Goal: Information Seeking & Learning: Learn about a topic

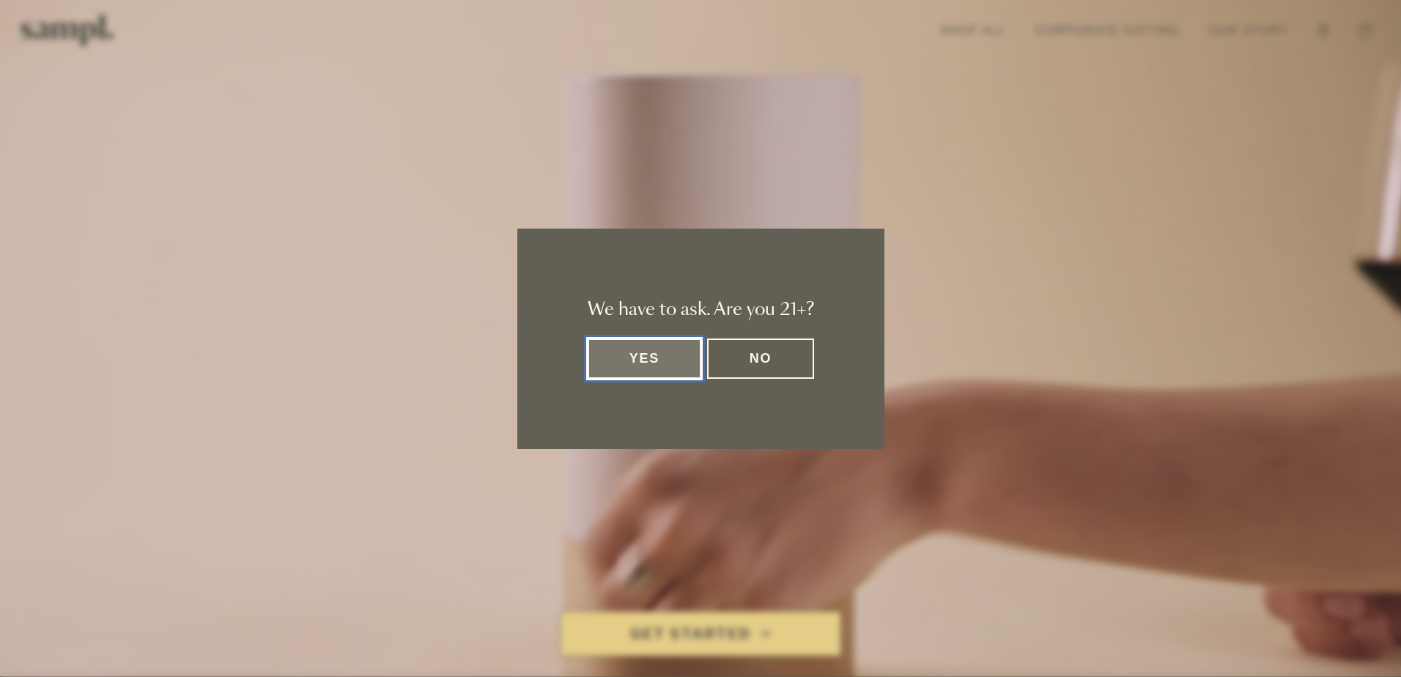
click at [650, 360] on button "Yes" at bounding box center [645, 359] width 114 height 40
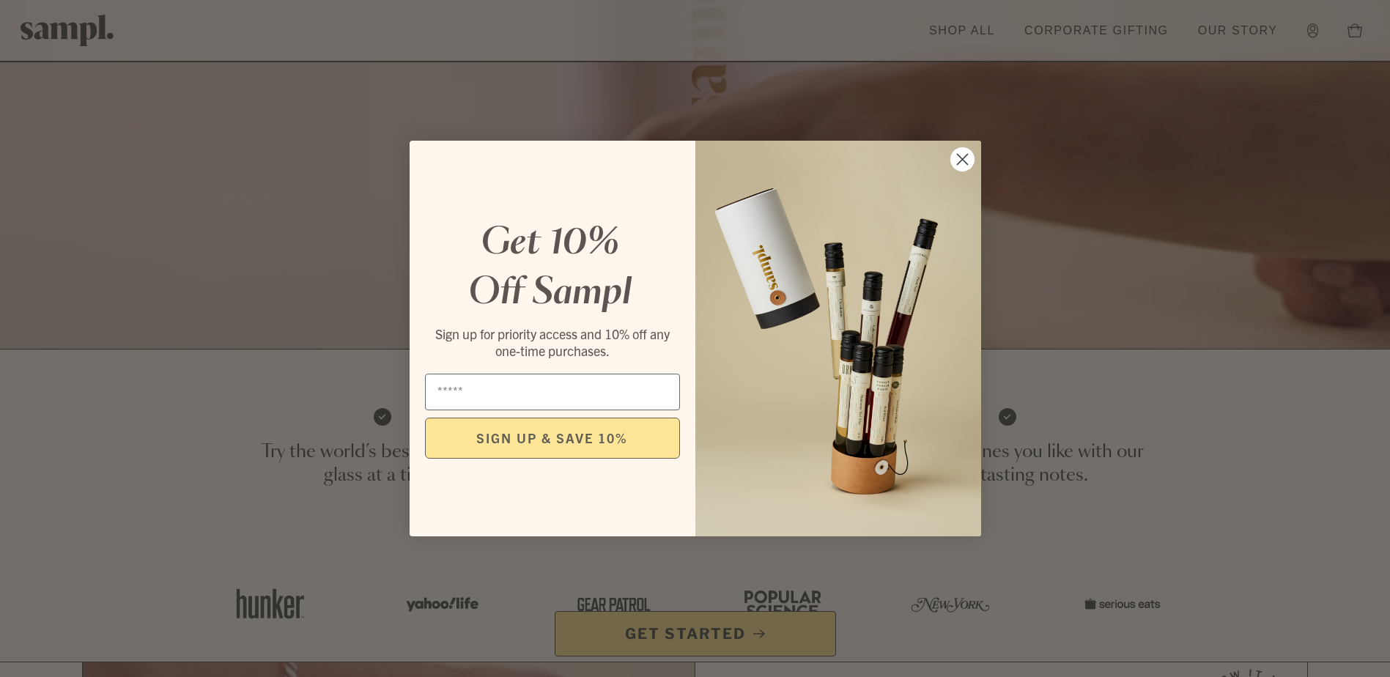
scroll to position [366, 0]
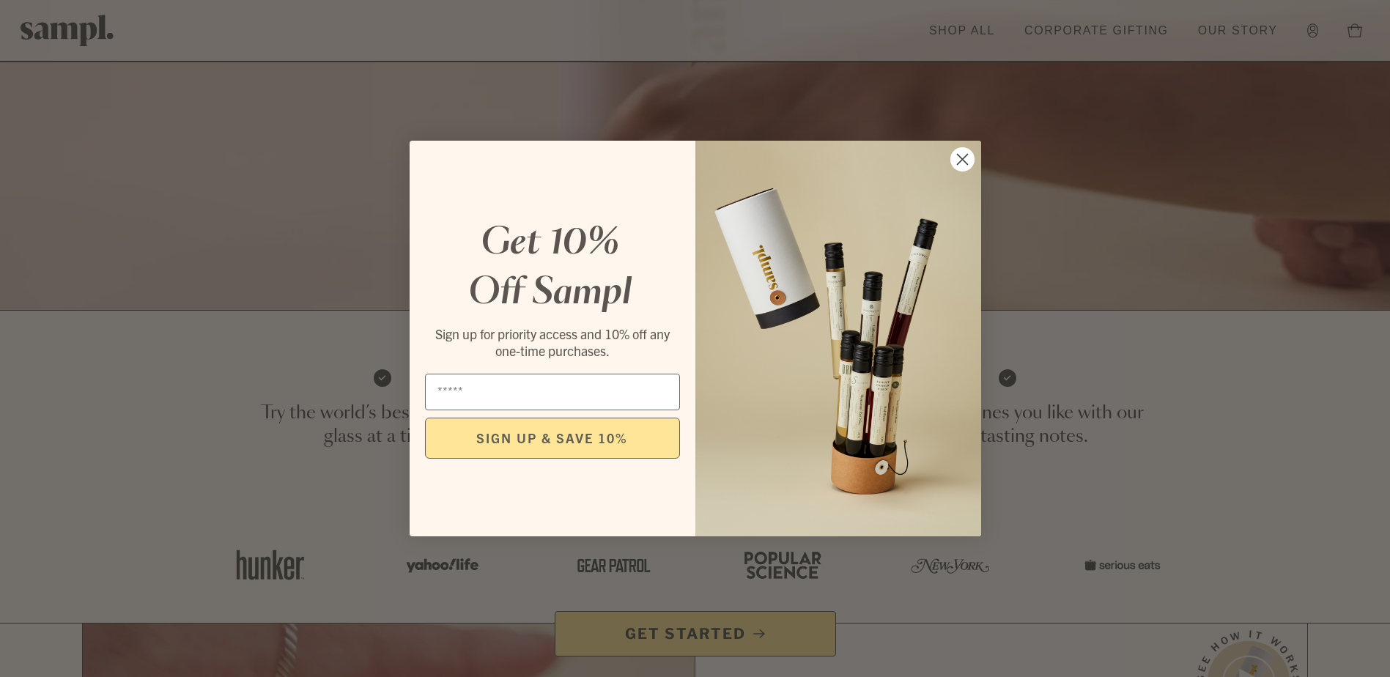
click at [963, 153] on circle "Close dialog" at bounding box center [962, 159] width 24 height 24
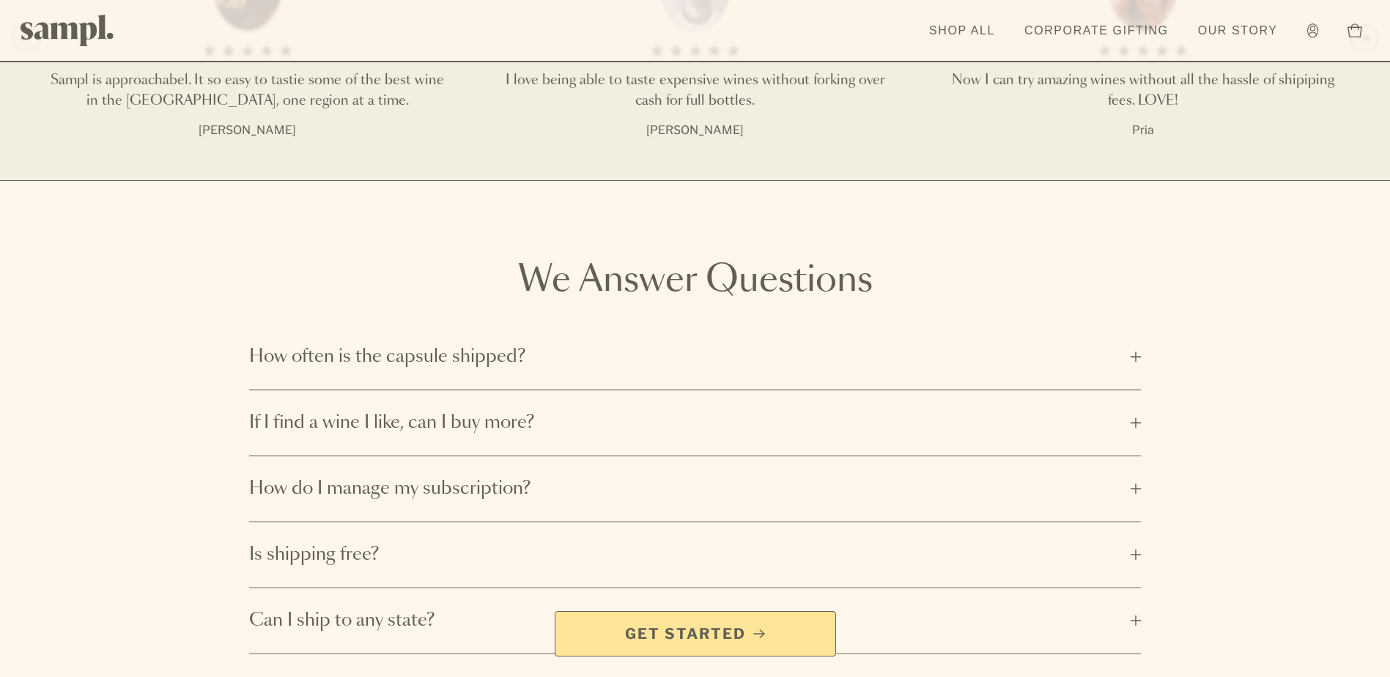
scroll to position [2346, 0]
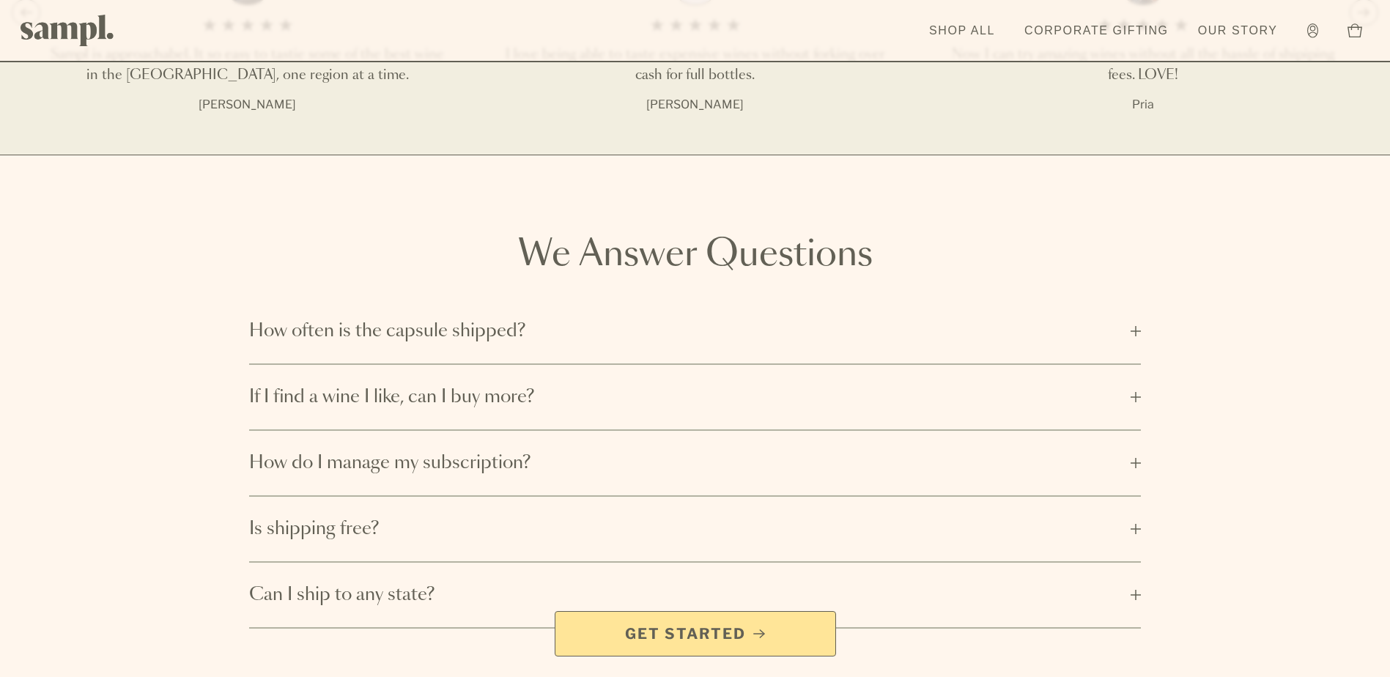
click at [1137, 326] on button "How often is the capsule shipped?" at bounding box center [695, 331] width 892 height 65
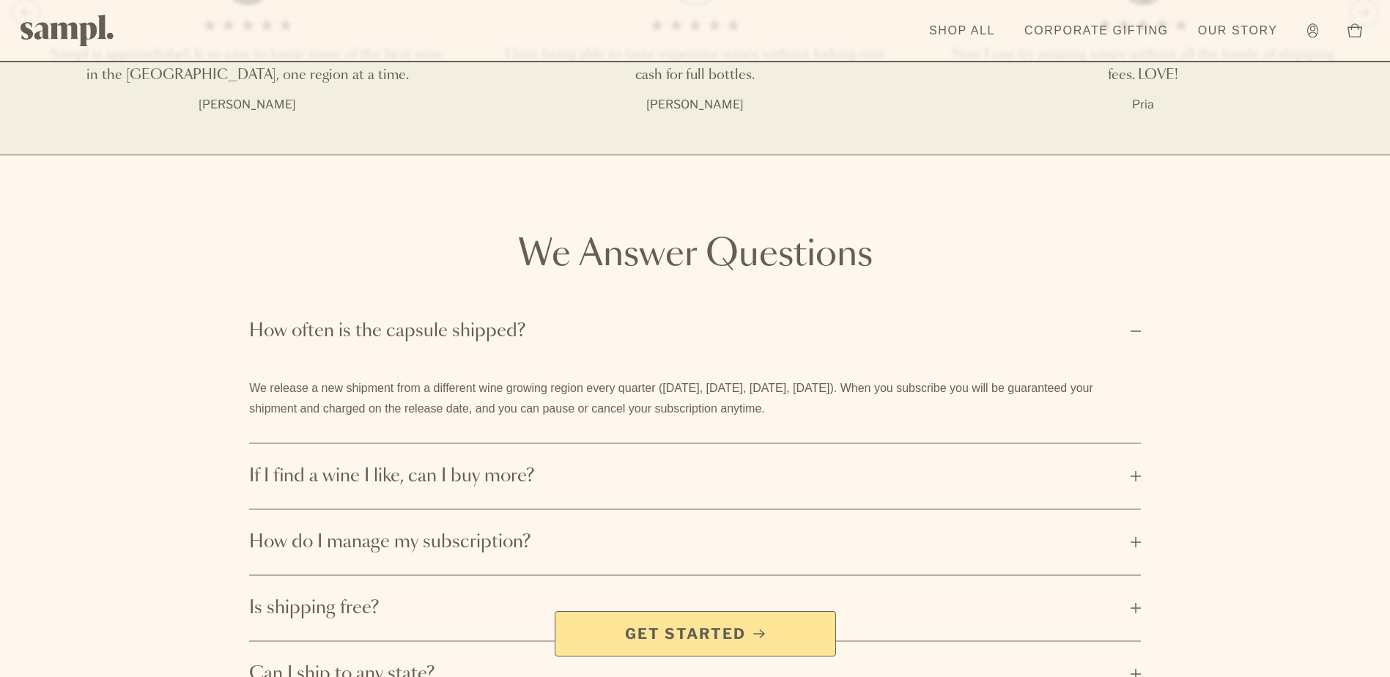
click at [1137, 326] on button "How often is the capsule shipped?" at bounding box center [695, 331] width 892 height 65
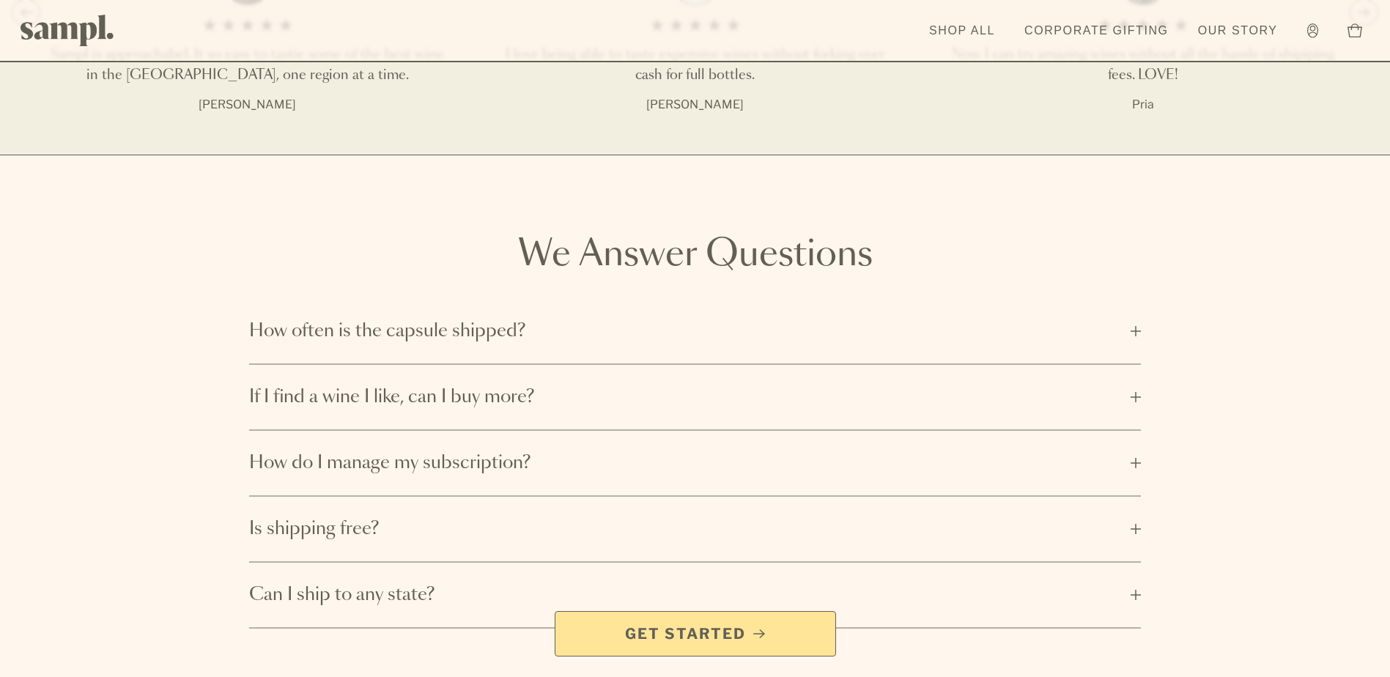
click at [1132, 391] on button "If I find a wine I like, can I buy more?" at bounding box center [695, 397] width 892 height 65
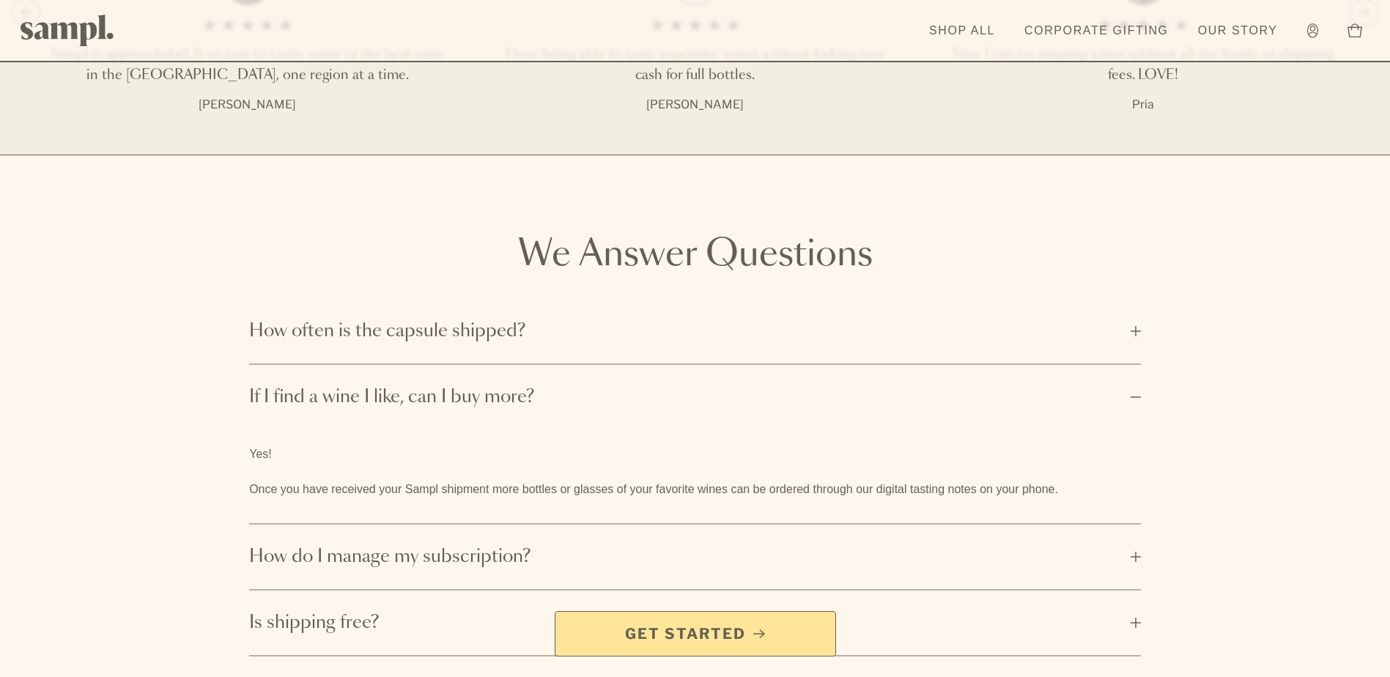
click at [1132, 391] on button "If I find a wine I like, can I buy more?" at bounding box center [695, 397] width 892 height 65
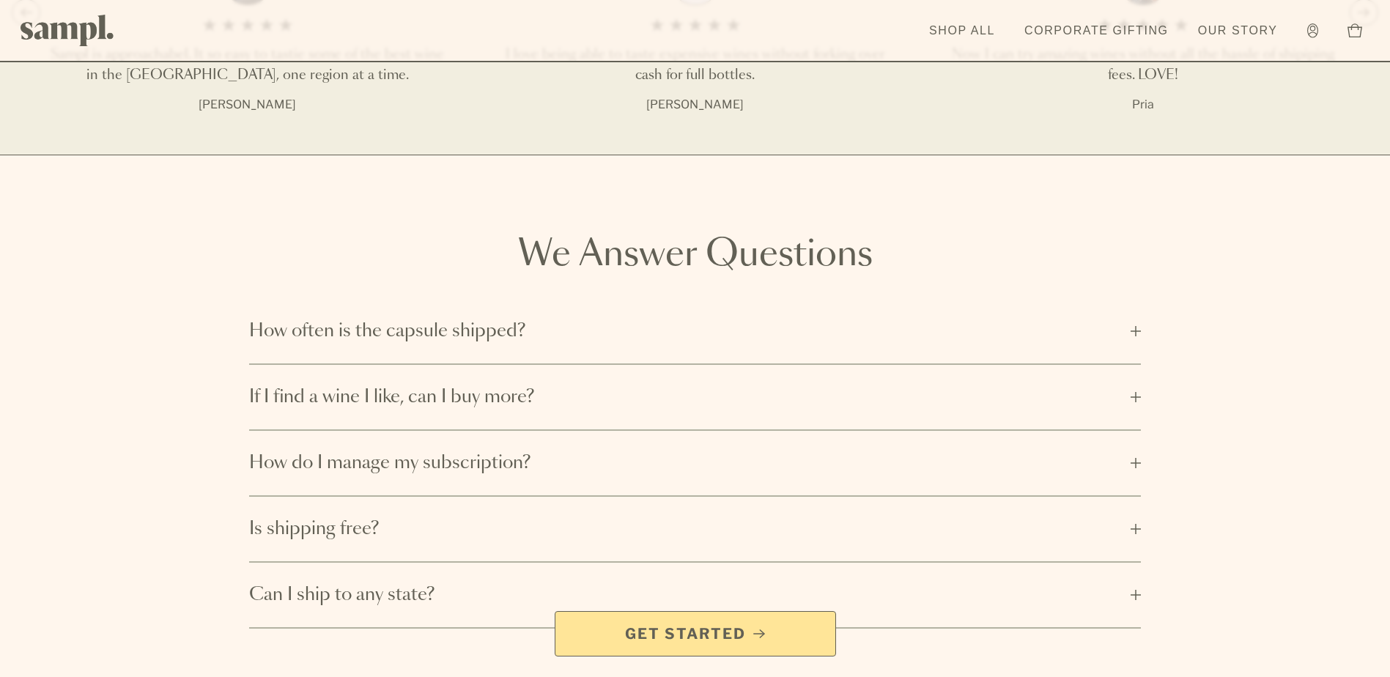
click at [1135, 456] on button "How do I manage my subscription?" at bounding box center [695, 463] width 892 height 65
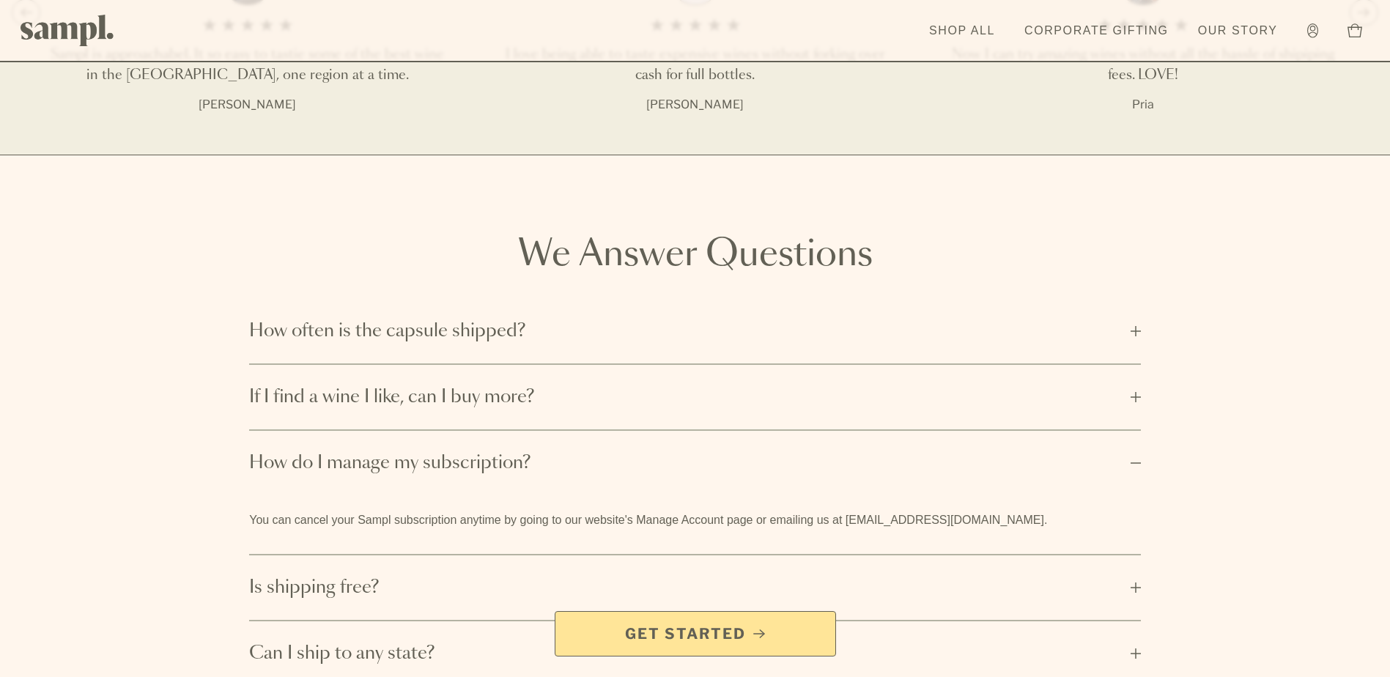
click at [1135, 456] on button "How do I manage my subscription?" at bounding box center [695, 463] width 892 height 65
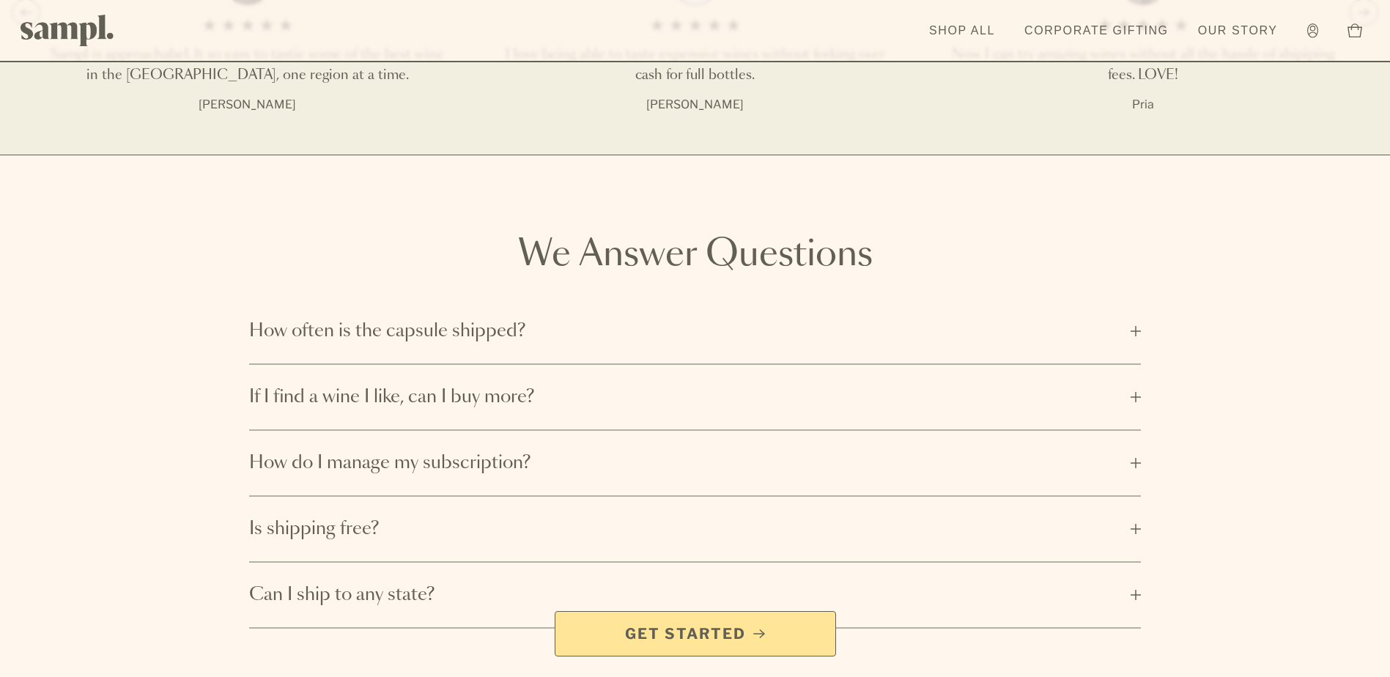
click at [1135, 525] on button "Is shipping free?" at bounding box center [695, 529] width 892 height 65
click at [1138, 589] on button "Can I ship to any state?" at bounding box center [695, 595] width 892 height 65
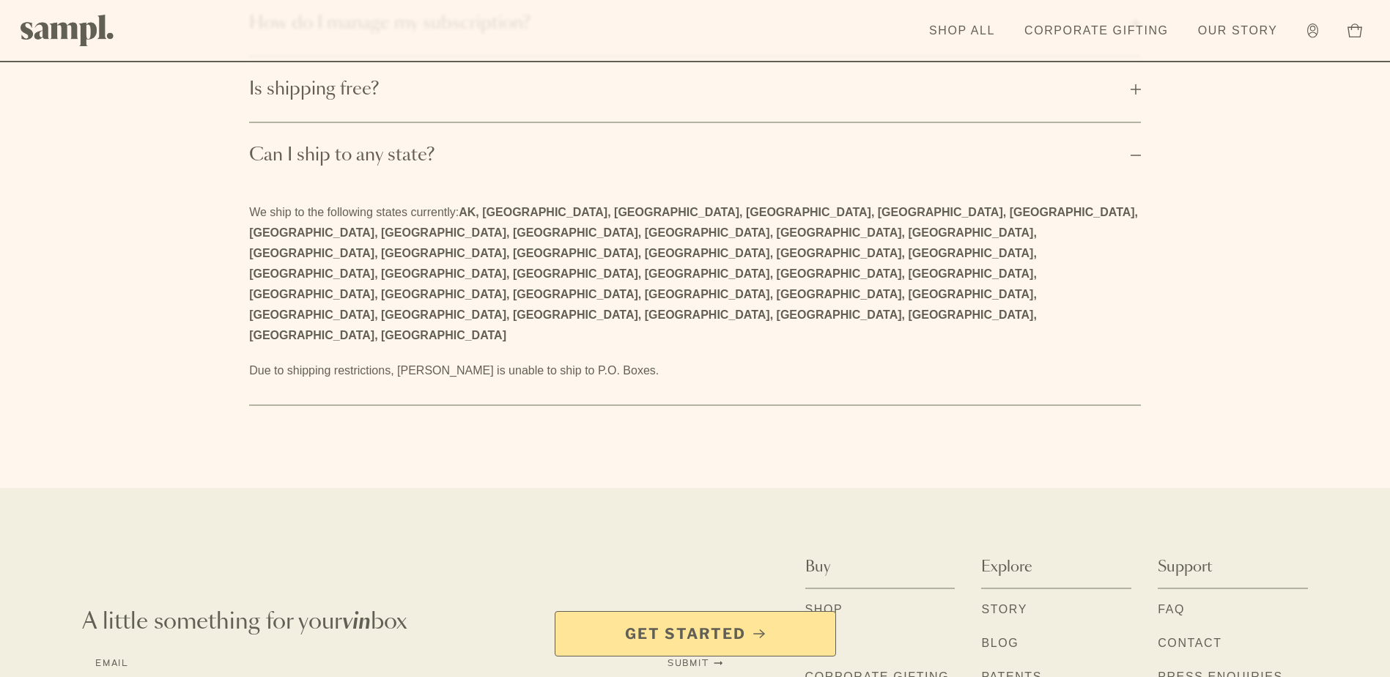
scroll to position [2835, 0]
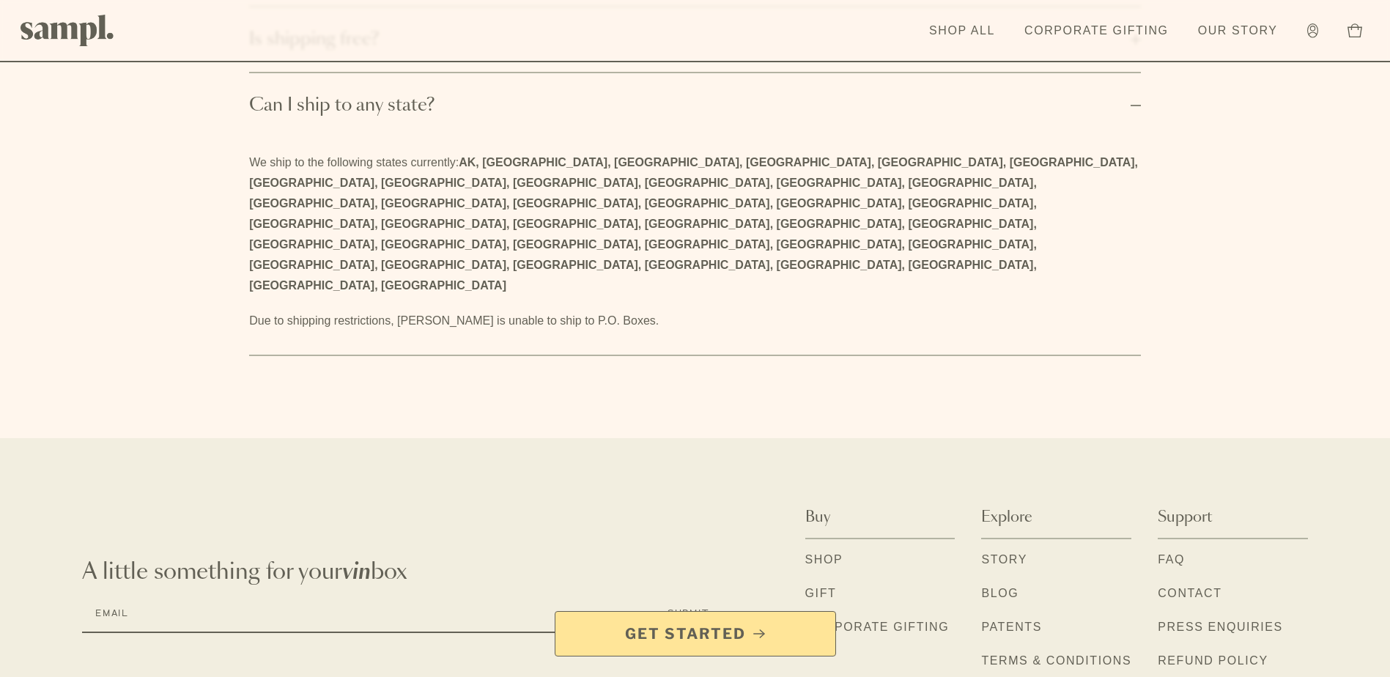
click at [828, 585] on link "Gift" at bounding box center [822, 594] width 32 height 19
